Goal: Information Seeking & Learning: Learn about a topic

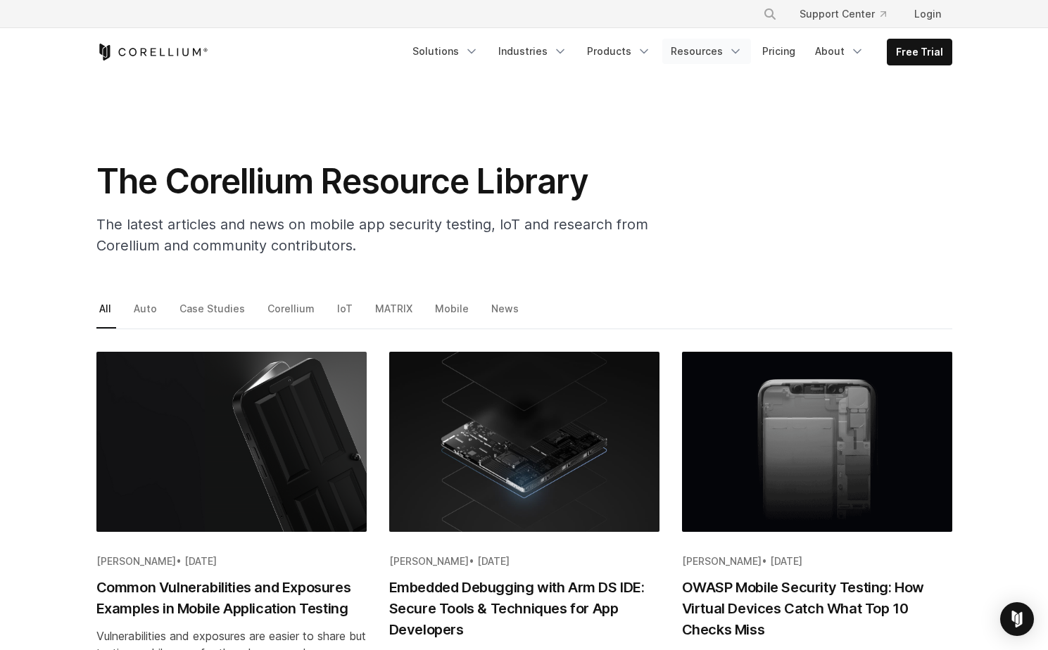
click at [704, 47] on link "Resources" at bounding box center [706, 51] width 89 height 25
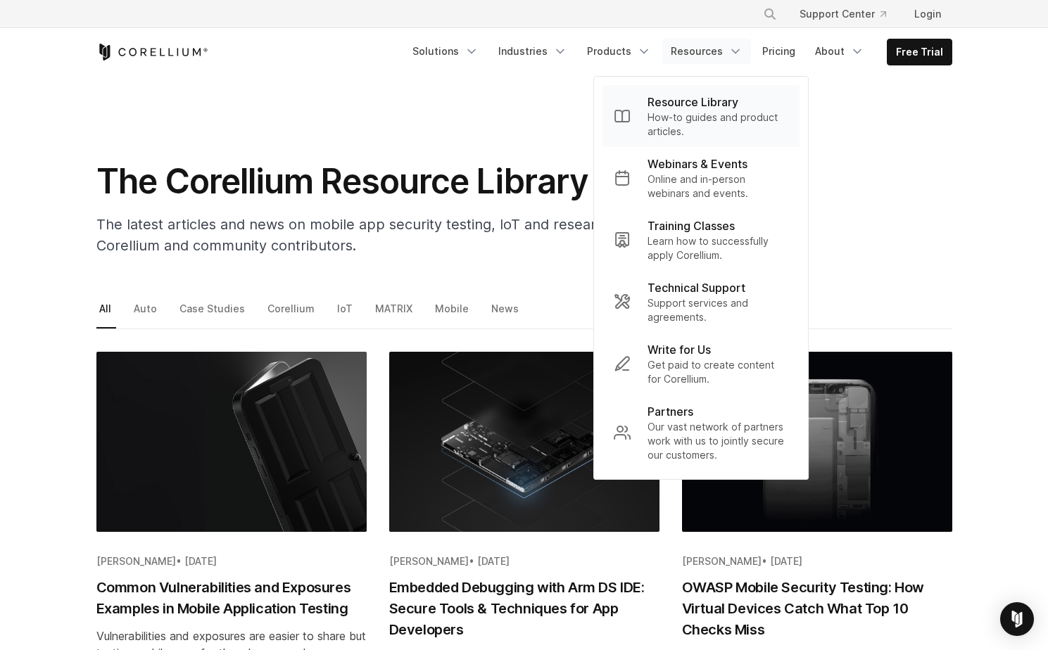
click at [702, 103] on p "Resource Library" at bounding box center [692, 102] width 91 height 17
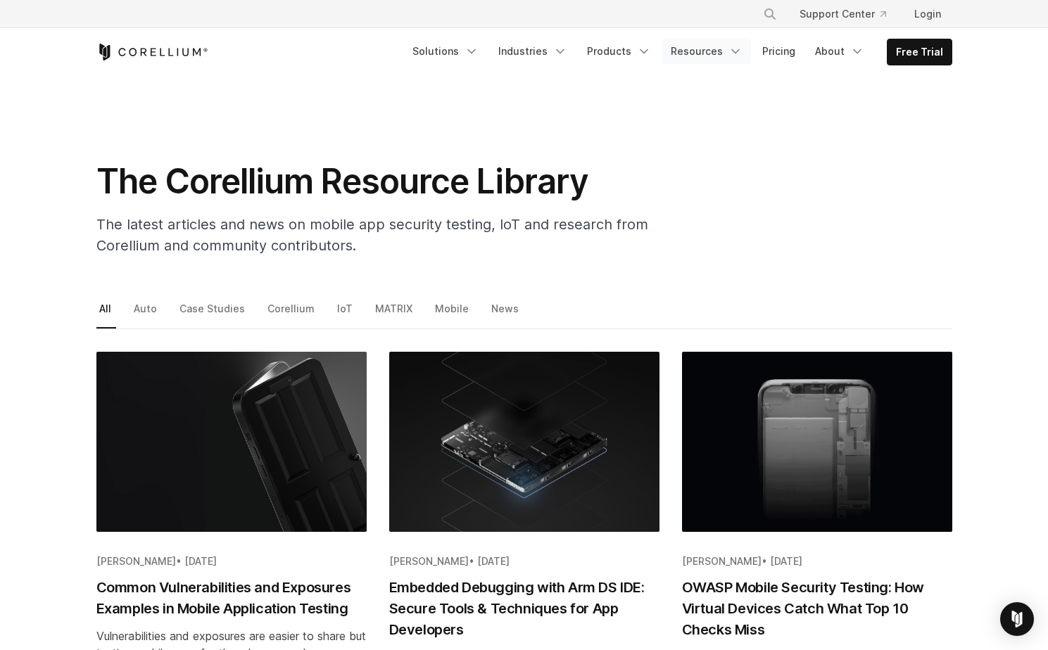
click at [697, 57] on link "Resources" at bounding box center [706, 51] width 89 height 25
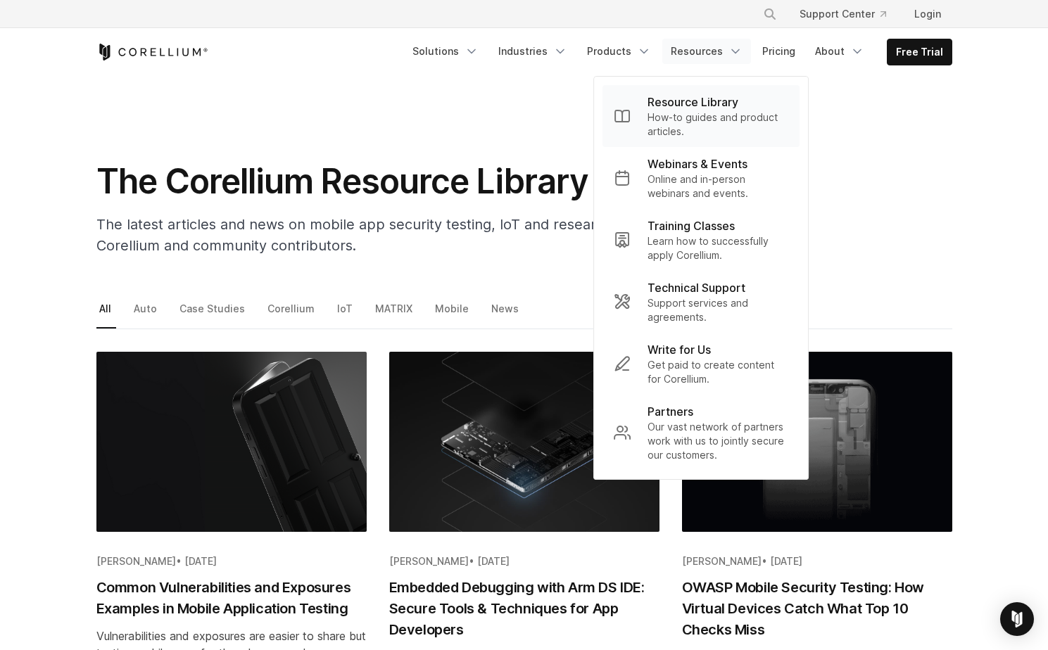
click at [697, 102] on p "Resource Library" at bounding box center [692, 102] width 91 height 17
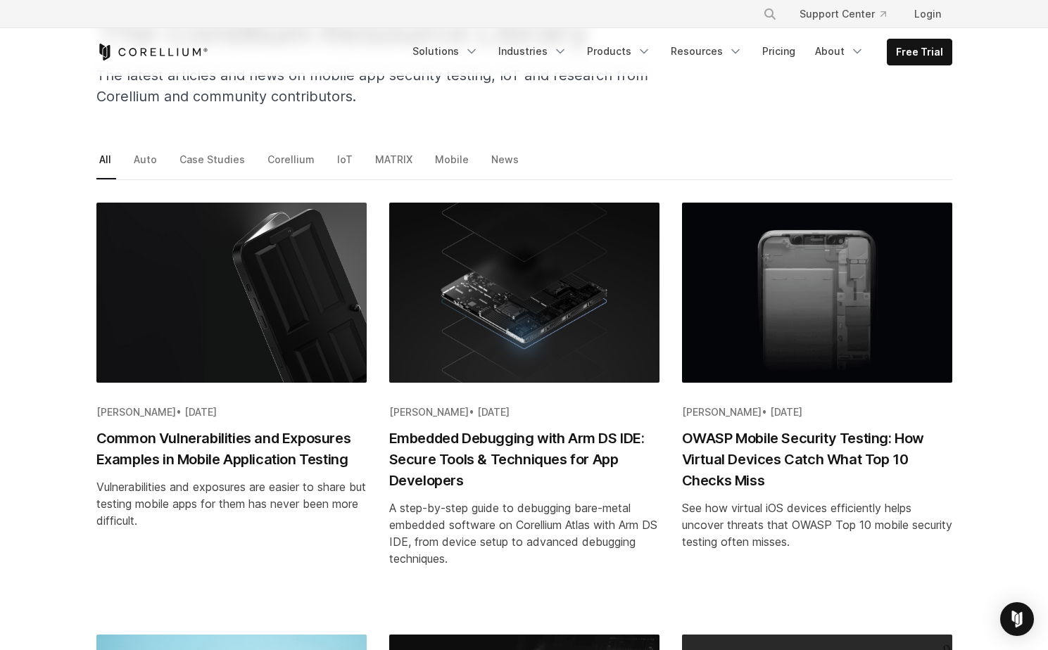
scroll to position [167, 0]
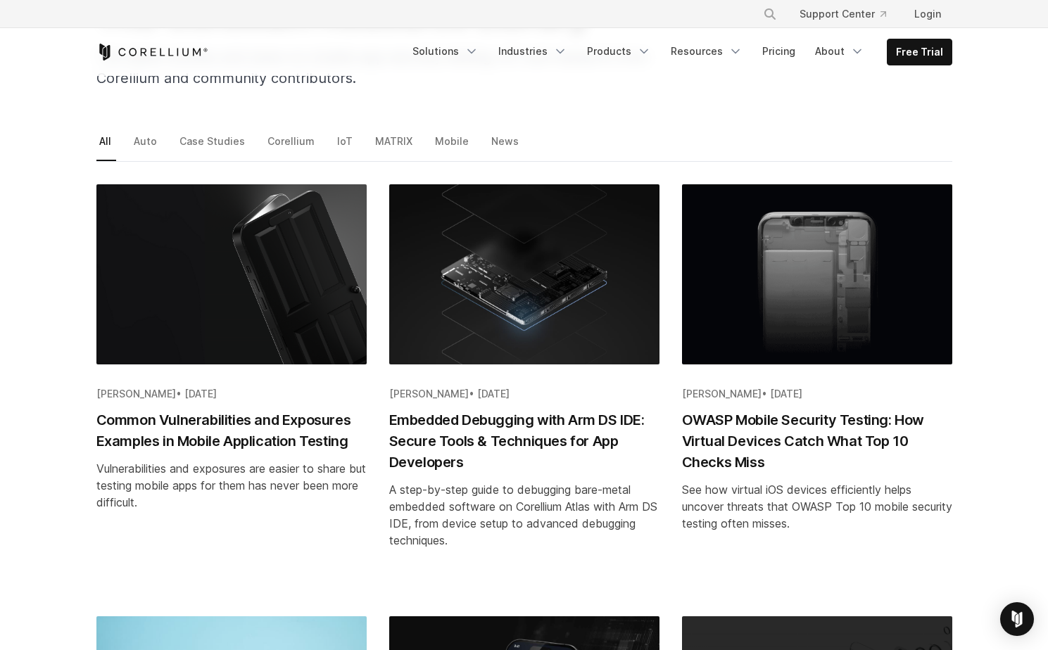
click at [739, 443] on h2 "OWASP Mobile Security Testing: How Virtual Devices Catch What Top 10 Checks Miss" at bounding box center [817, 440] width 270 height 63
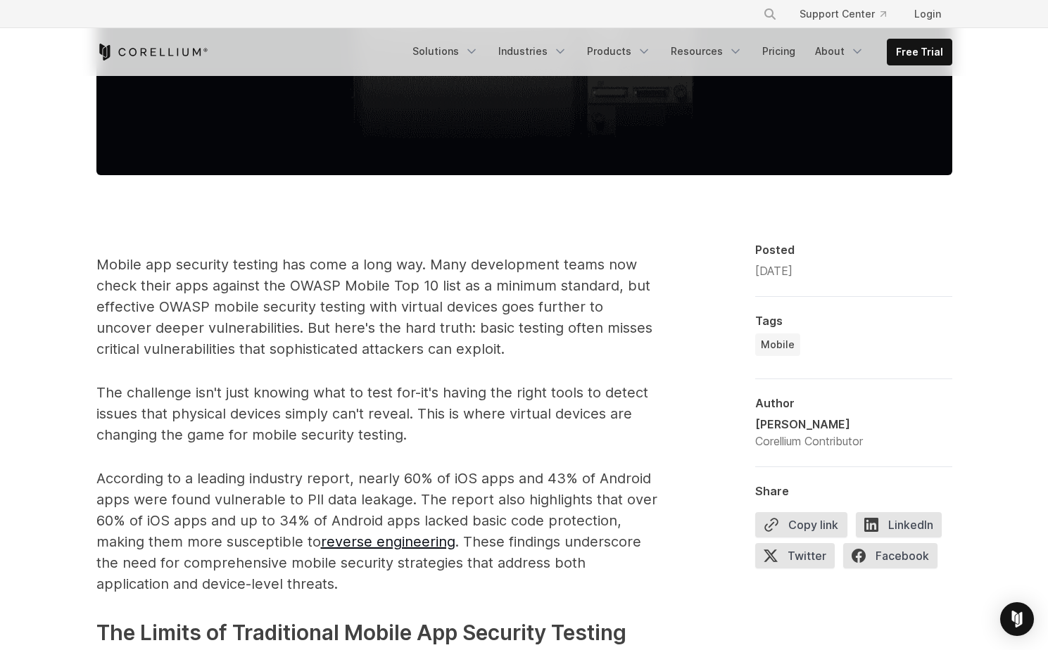
scroll to position [815, 0]
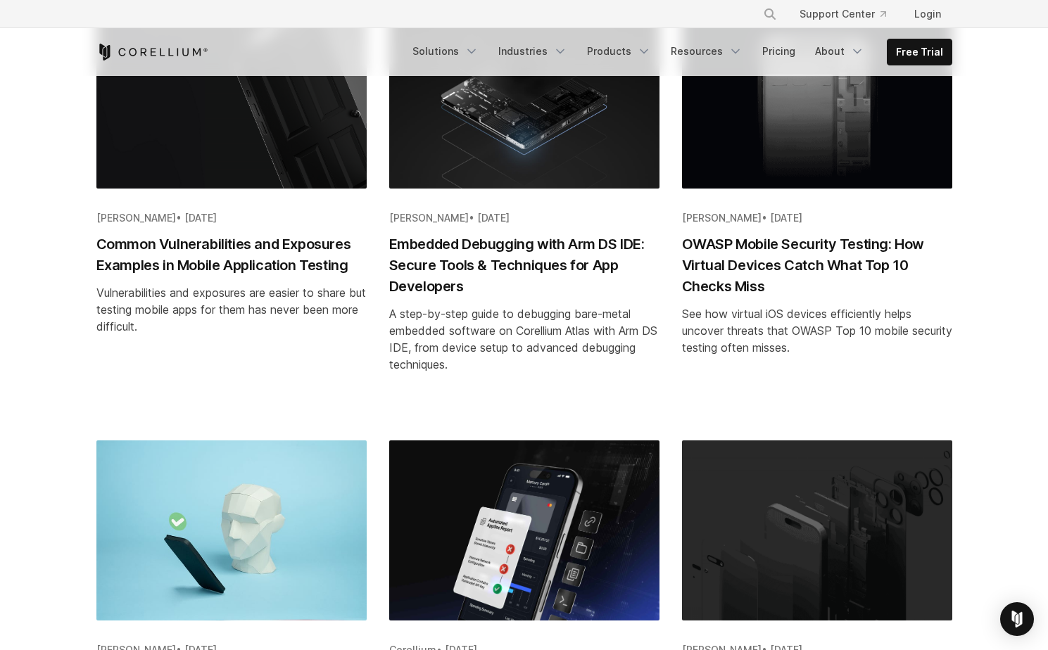
scroll to position [339, 0]
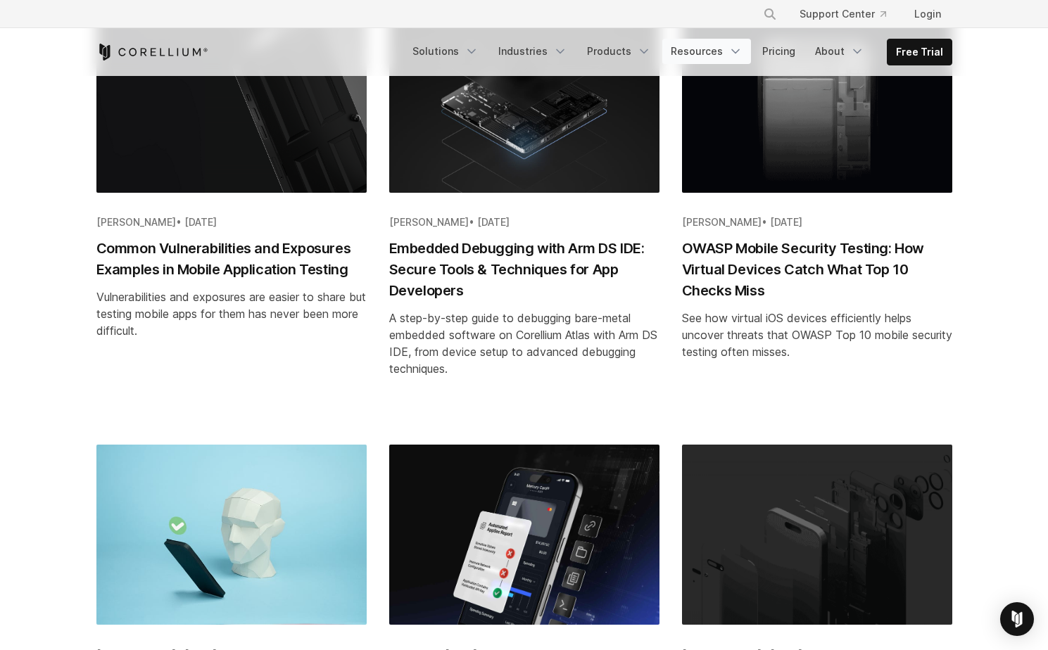
click at [711, 55] on link "Resources" at bounding box center [706, 51] width 89 height 25
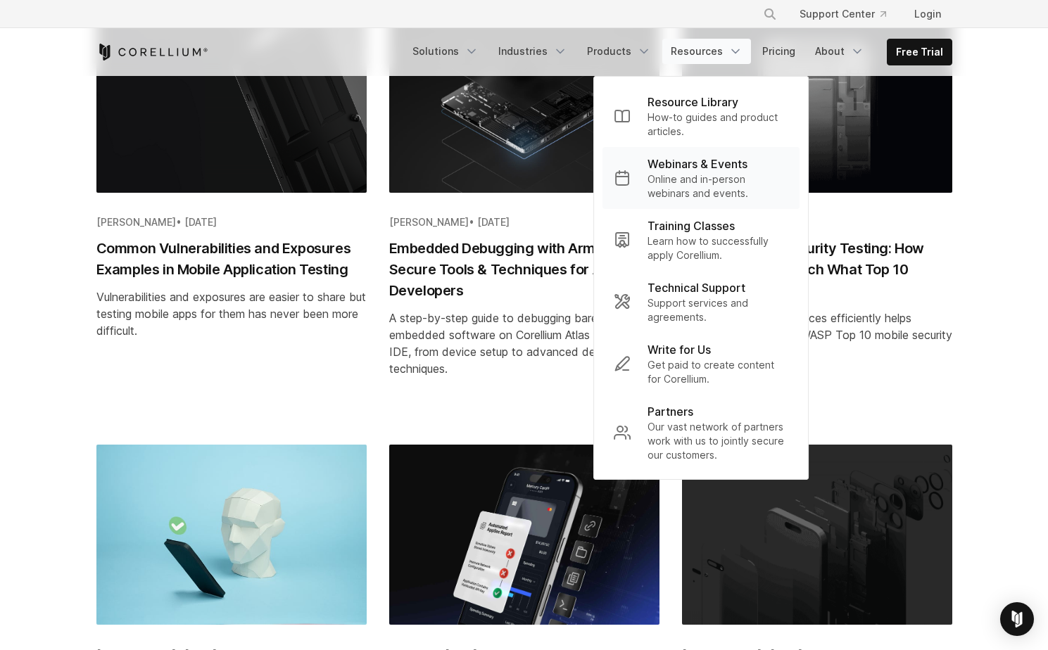
click at [694, 169] on p "Webinars & Events" at bounding box center [697, 163] width 100 height 17
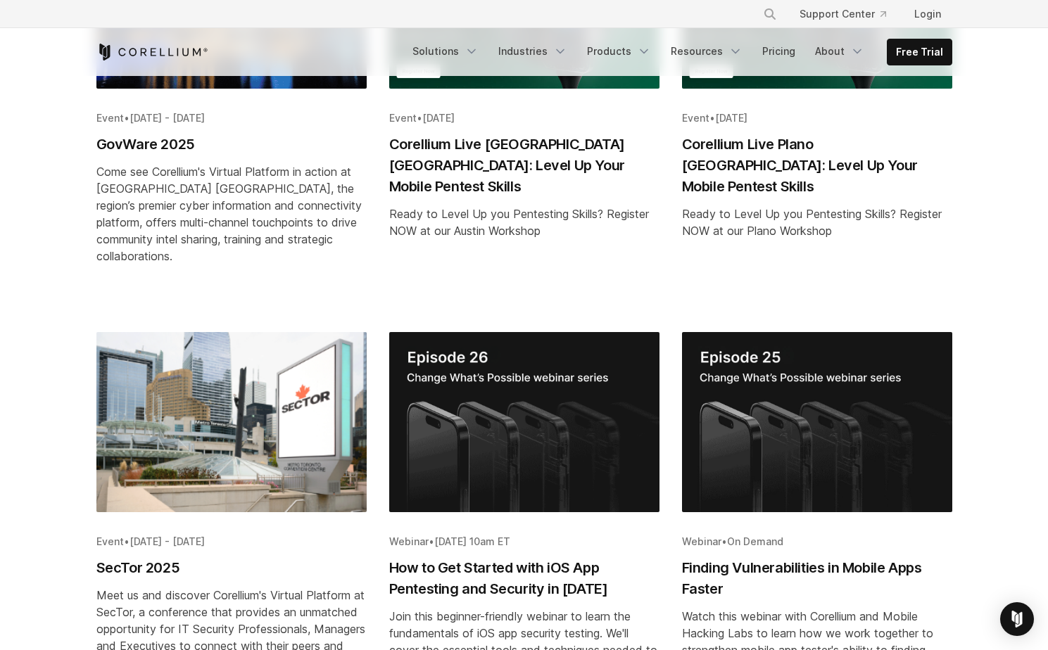
scroll to position [497, 0]
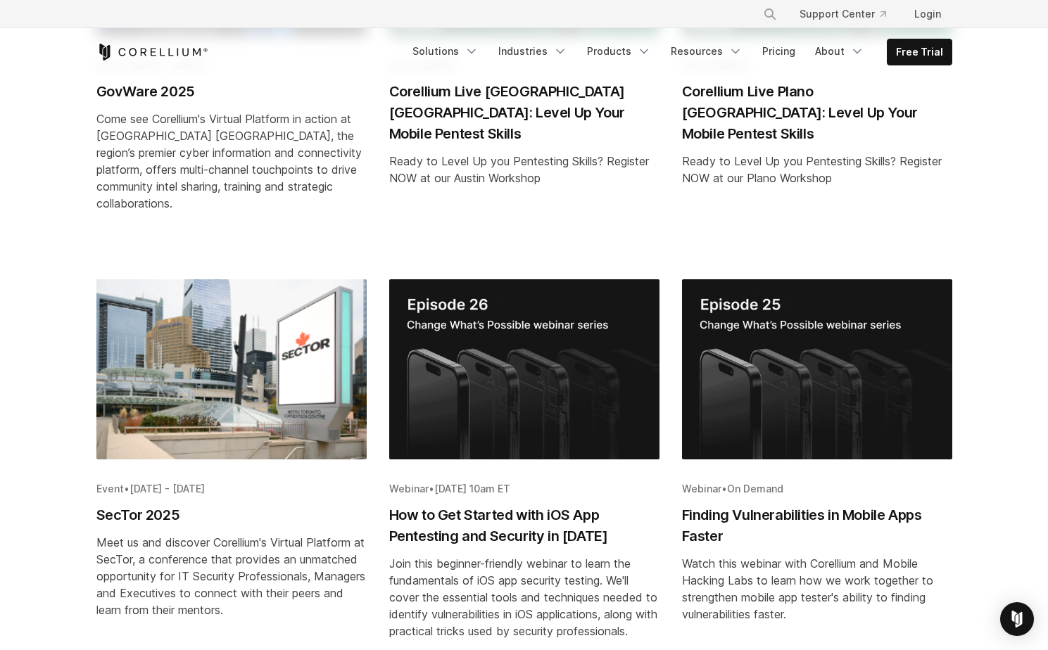
click at [328, 373] on img "Blog post summary: SecTor 2025" at bounding box center [231, 369] width 270 height 180
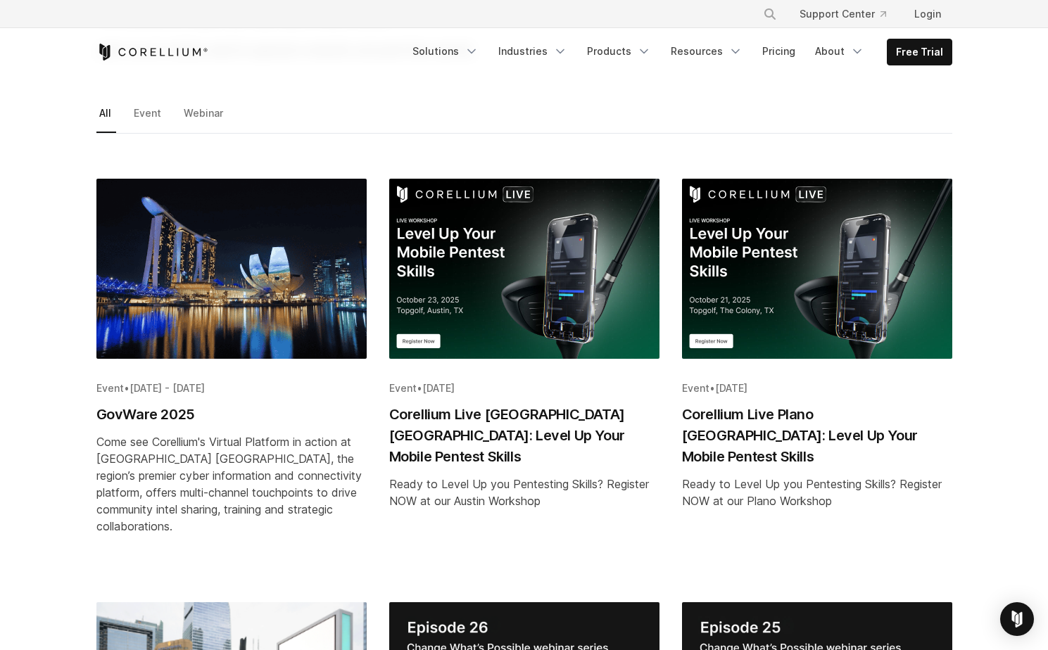
scroll to position [0, 0]
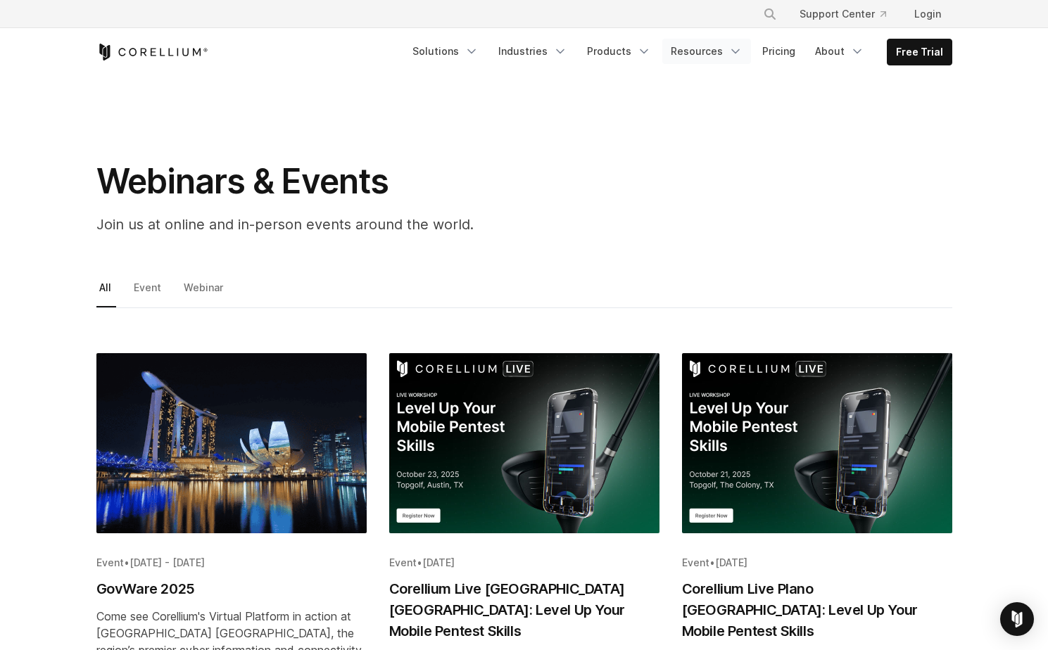
click at [694, 53] on link "Resources" at bounding box center [706, 51] width 89 height 25
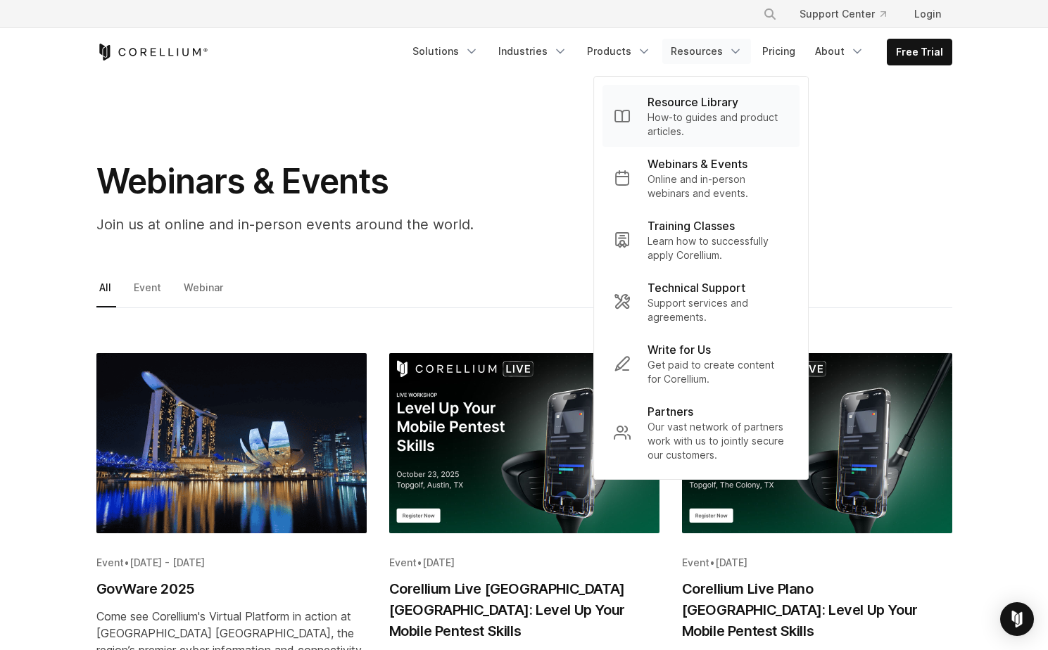
click at [694, 103] on p "Resource Library" at bounding box center [692, 102] width 91 height 17
